Goal: Task Accomplishment & Management: Use online tool/utility

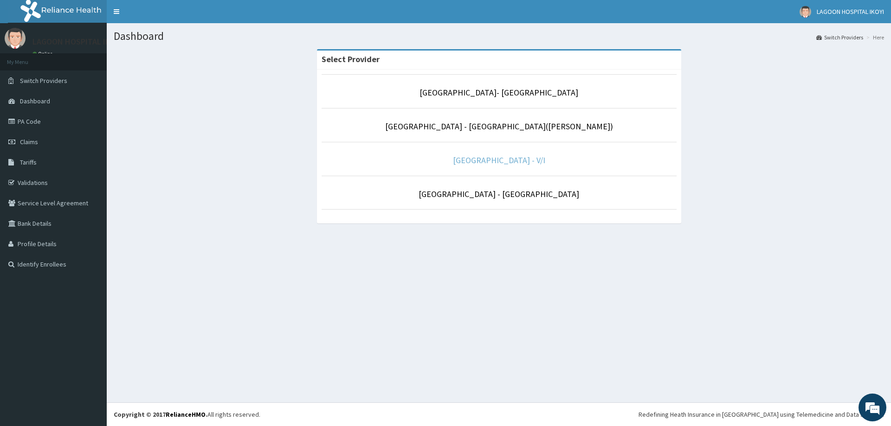
click at [476, 160] on link "[GEOGRAPHIC_DATA] - V/I" at bounding box center [499, 160] width 92 height 11
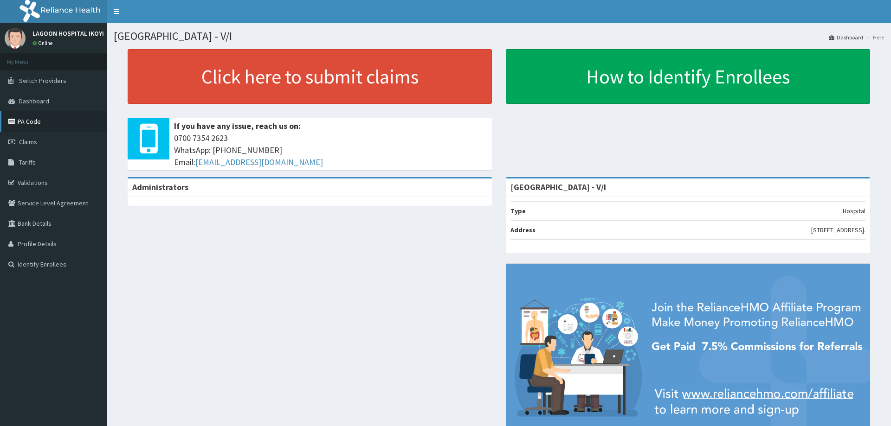
click at [27, 121] on link "PA Code" at bounding box center [53, 121] width 107 height 20
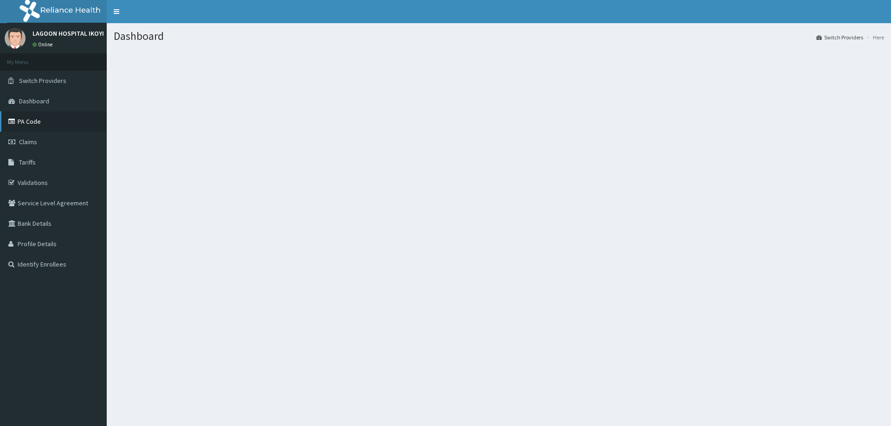
click at [26, 125] on link "PA Code" at bounding box center [53, 121] width 107 height 20
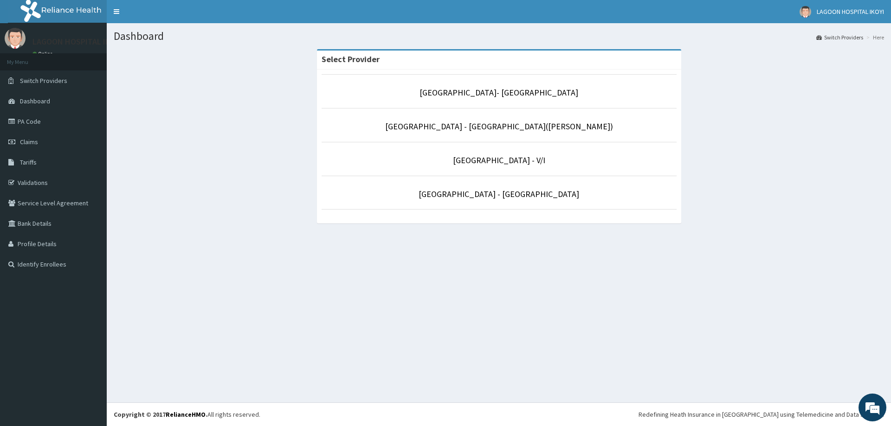
click at [491, 166] on p "[GEOGRAPHIC_DATA] - V/I" at bounding box center [498, 160] width 355 height 12
click at [490, 162] on link "[GEOGRAPHIC_DATA] - V/I" at bounding box center [499, 160] width 92 height 11
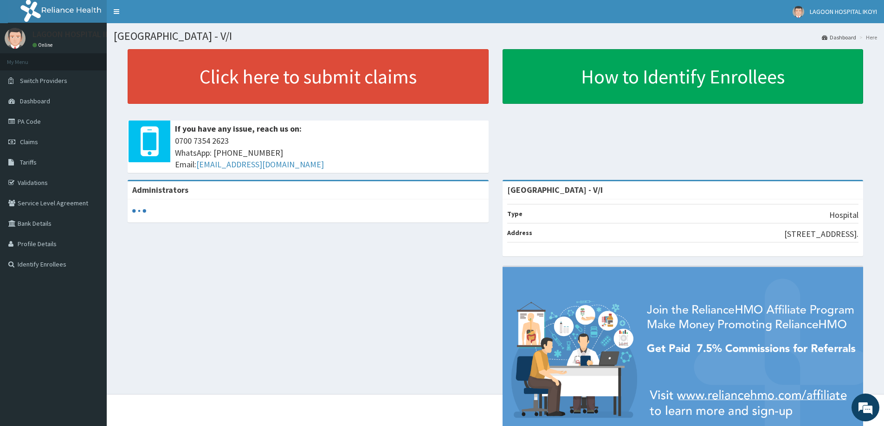
click at [24, 121] on link "PA Code" at bounding box center [53, 121] width 107 height 20
